Goal: Task Accomplishment & Management: Use online tool/utility

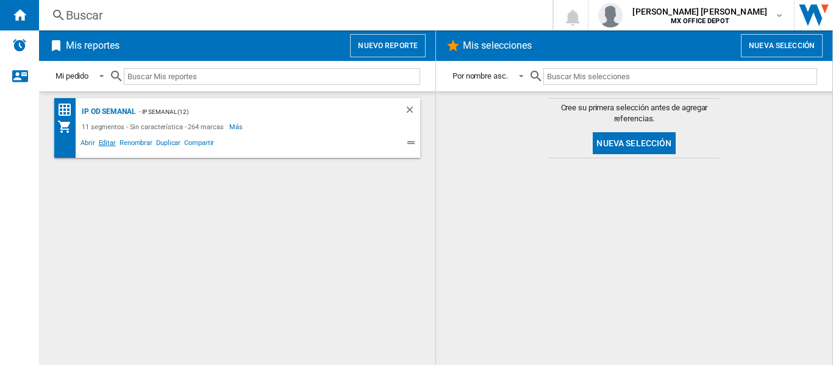
click at [106, 149] on span "Editar" at bounding box center [107, 144] width 21 height 15
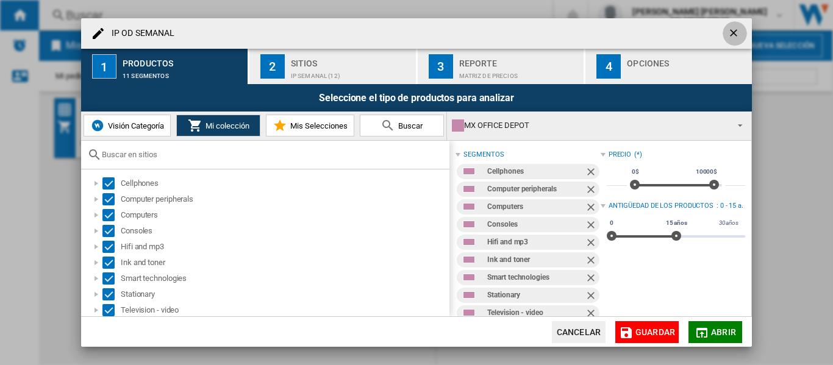
click at [740, 35] on ng-md-icon "getI18NText('BUTTONS.CLOSE_DIALOG')" at bounding box center [735, 34] width 15 height 15
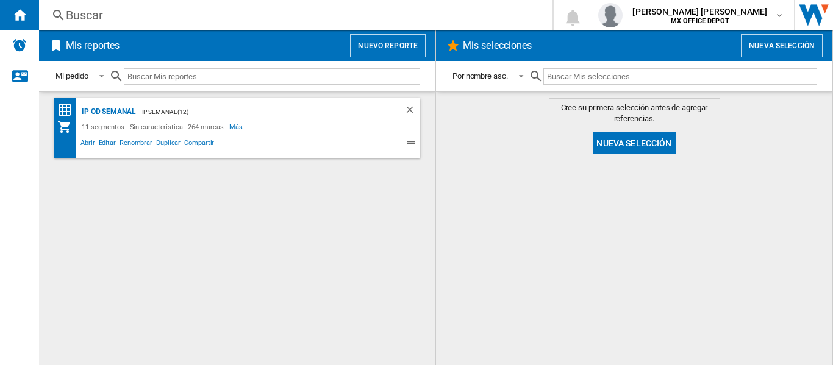
click at [109, 151] on span "Editar" at bounding box center [107, 144] width 21 height 15
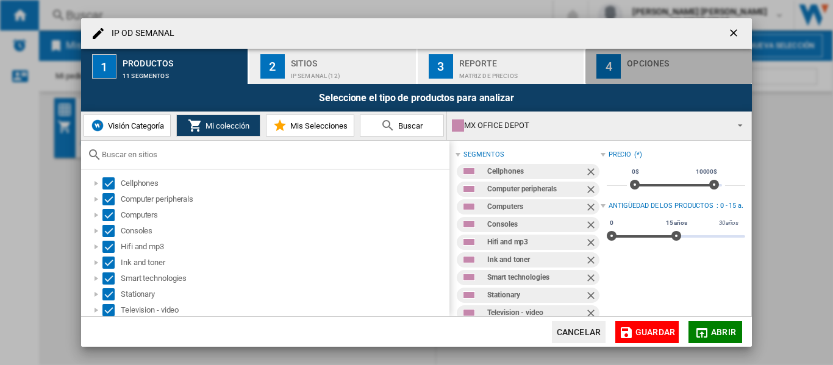
click at [631, 79] on div "IP OD ..." at bounding box center [687, 73] width 120 height 13
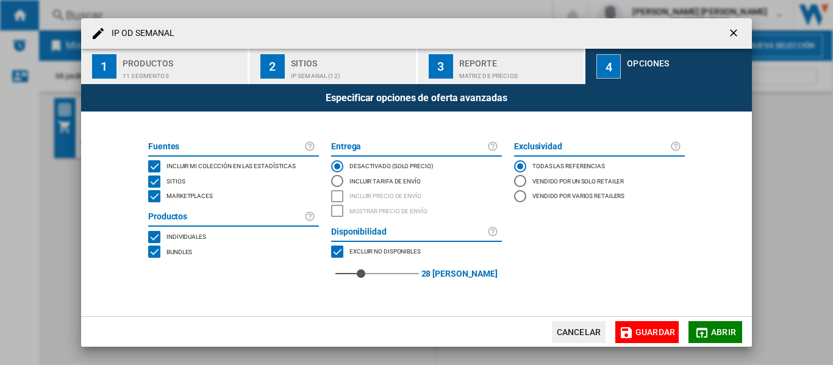
click at [730, 32] on ng-md-icon "getI18NText('BUTTONS.CLOSE_DIALOG')" at bounding box center [735, 34] width 15 height 15
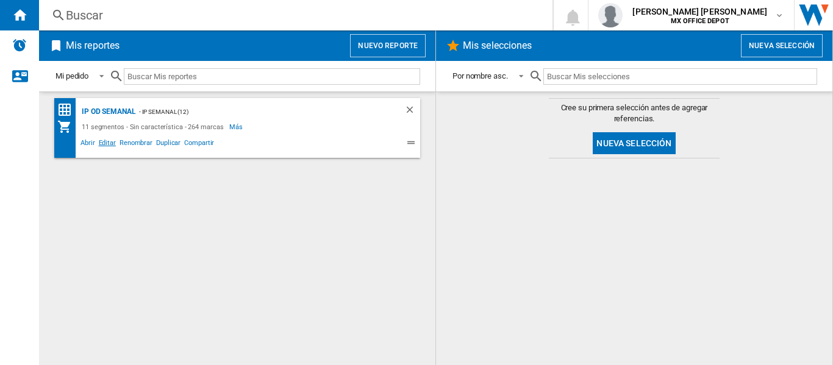
click at [109, 143] on span "Editar" at bounding box center [107, 144] width 21 height 15
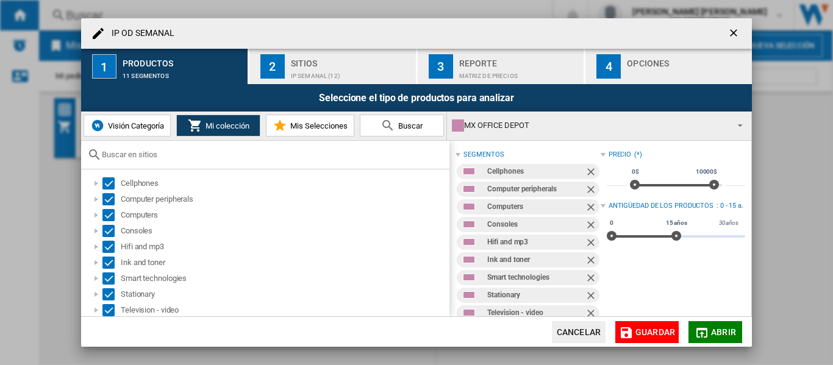
click at [667, 69] on div "IP OD ..." at bounding box center [687, 73] width 120 height 13
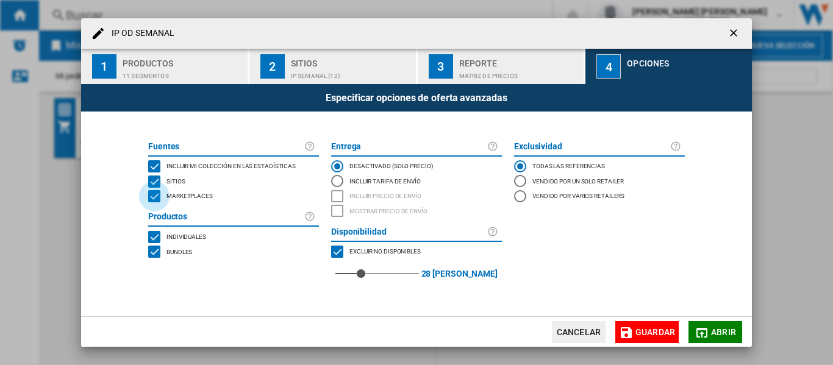
click at [156, 199] on div "MARKETPLACES" at bounding box center [154, 196] width 12 height 12
click at [723, 329] on span "Abrir" at bounding box center [723, 333] width 25 height 10
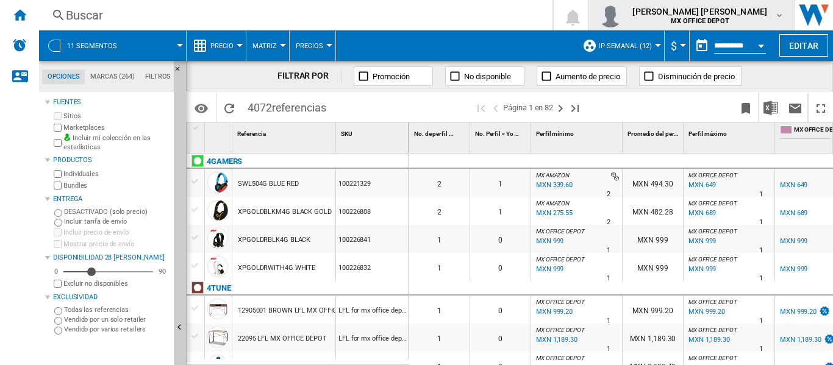
click at [767, 7] on span "[PERSON_NAME] [PERSON_NAME]" at bounding box center [700, 11] width 135 height 12
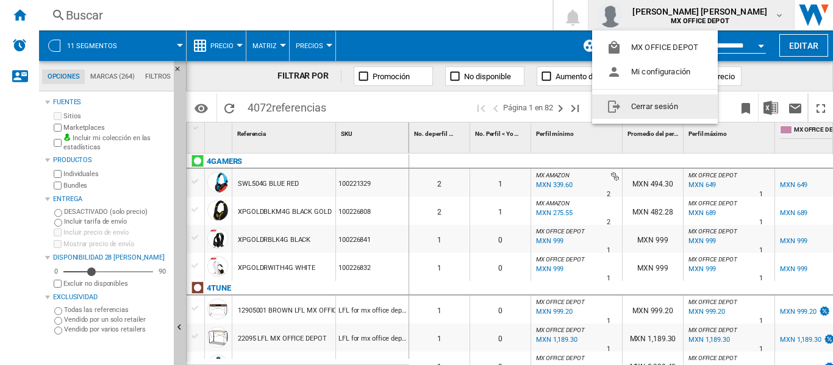
click at [686, 99] on button "Cerrar sesión" at bounding box center [655, 107] width 126 height 24
